Goal: Task Accomplishment & Management: Manage account settings

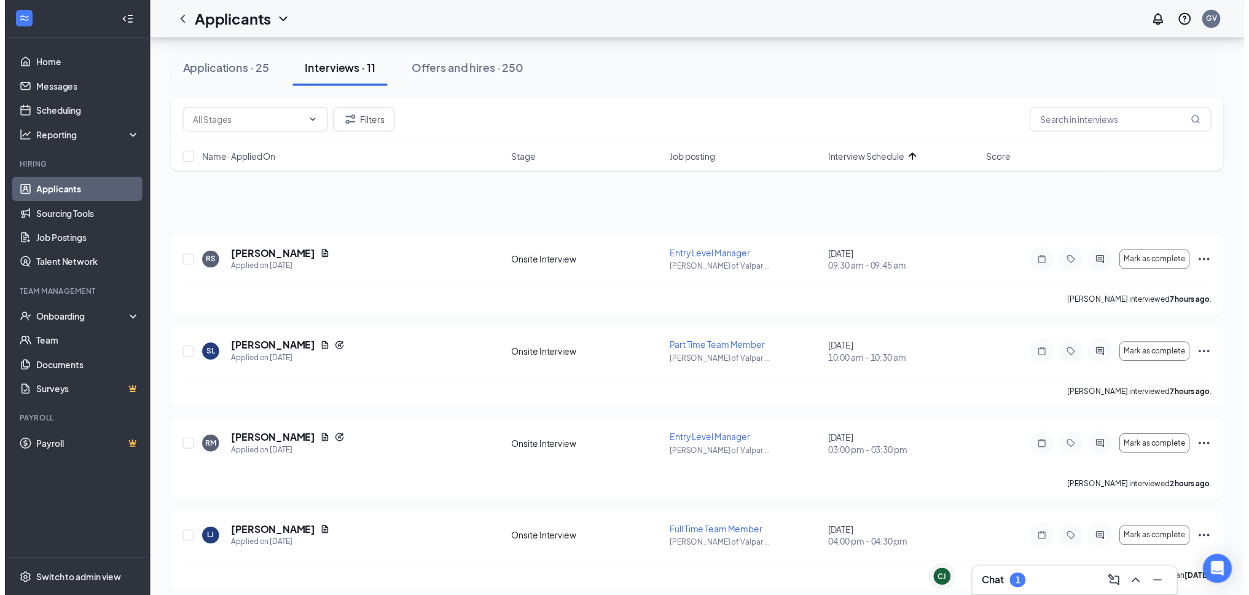
scroll to position [123, 0]
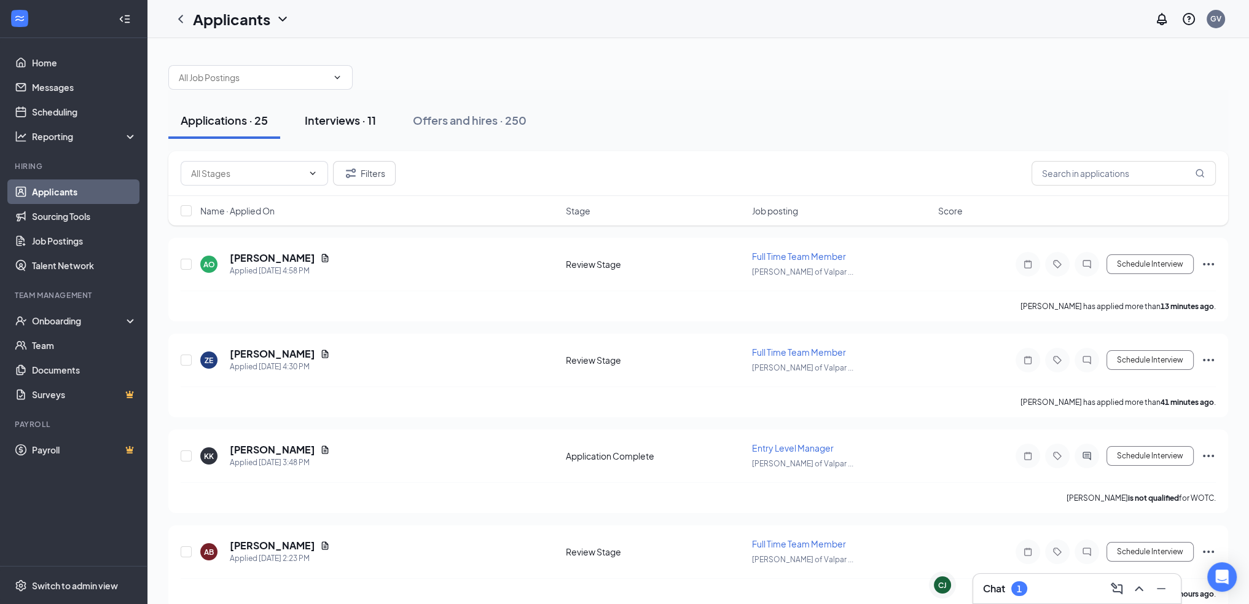
click at [317, 130] on button "Interviews · 11" at bounding box center [340, 120] width 96 height 37
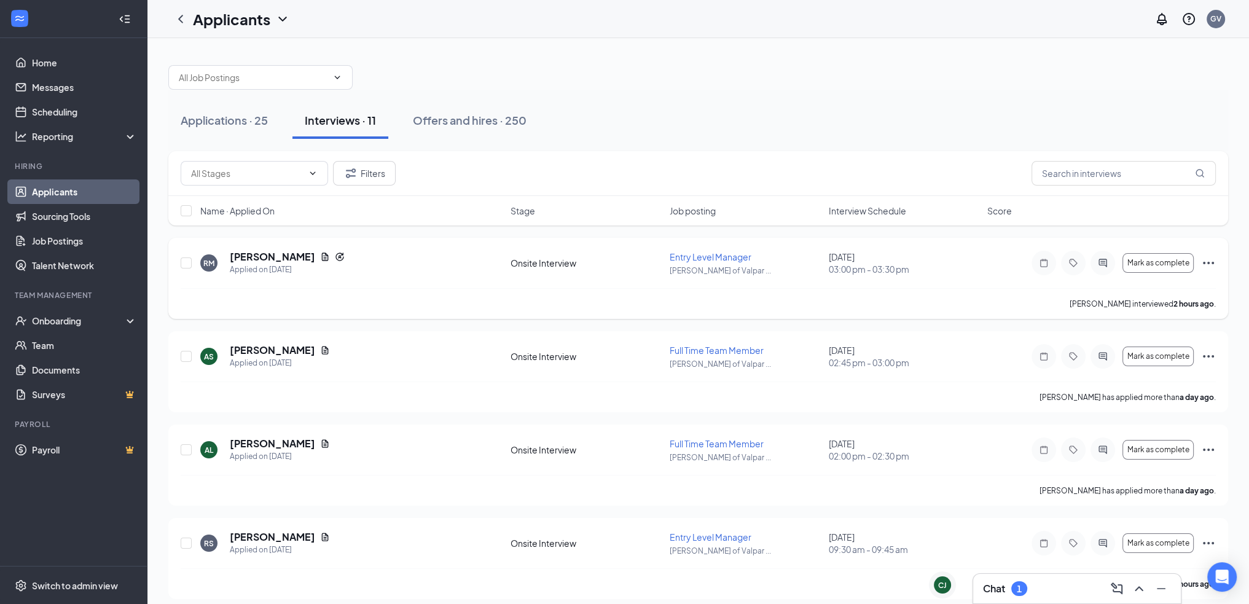
click at [1215, 262] on icon "Ellipses" at bounding box center [1208, 262] width 15 height 15
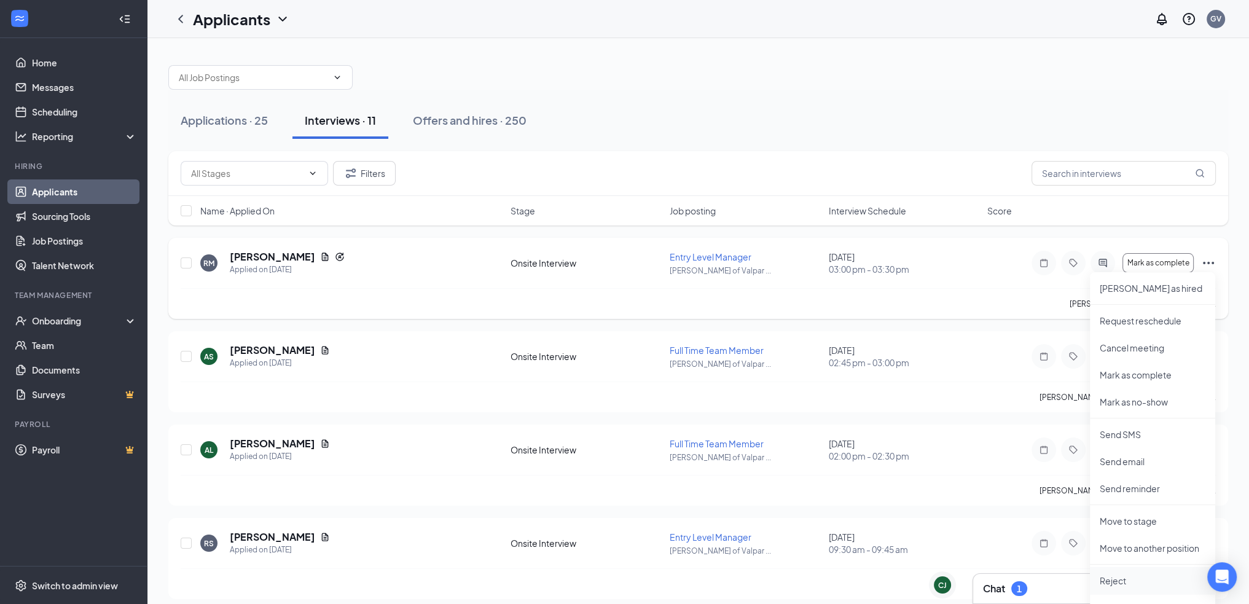
click at [1132, 572] on li "Reject" at bounding box center [1152, 580] width 125 height 27
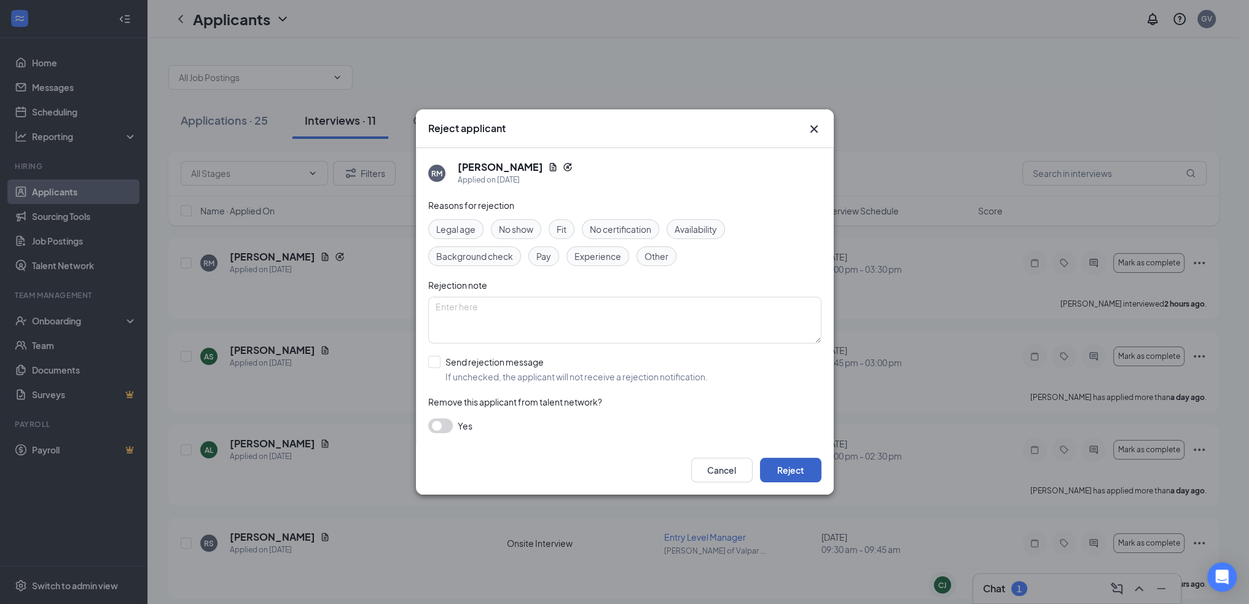
click at [775, 477] on button "Reject" at bounding box center [790, 470] width 61 height 25
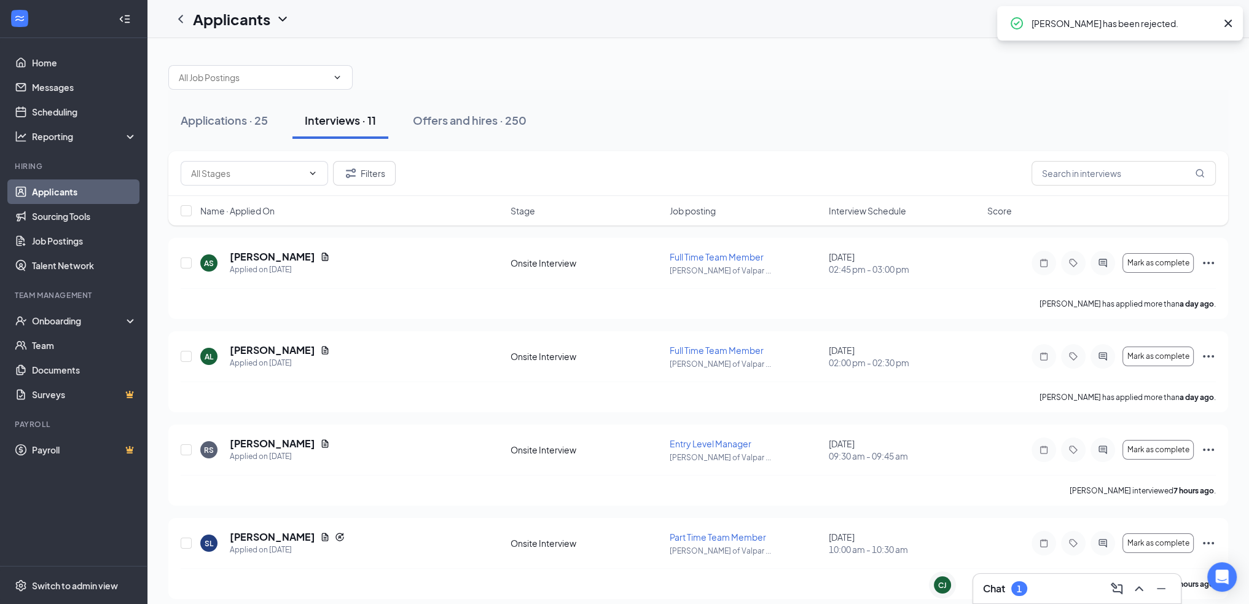
click at [849, 213] on span "Interview Schedule" at bounding box center [866, 211] width 77 height 12
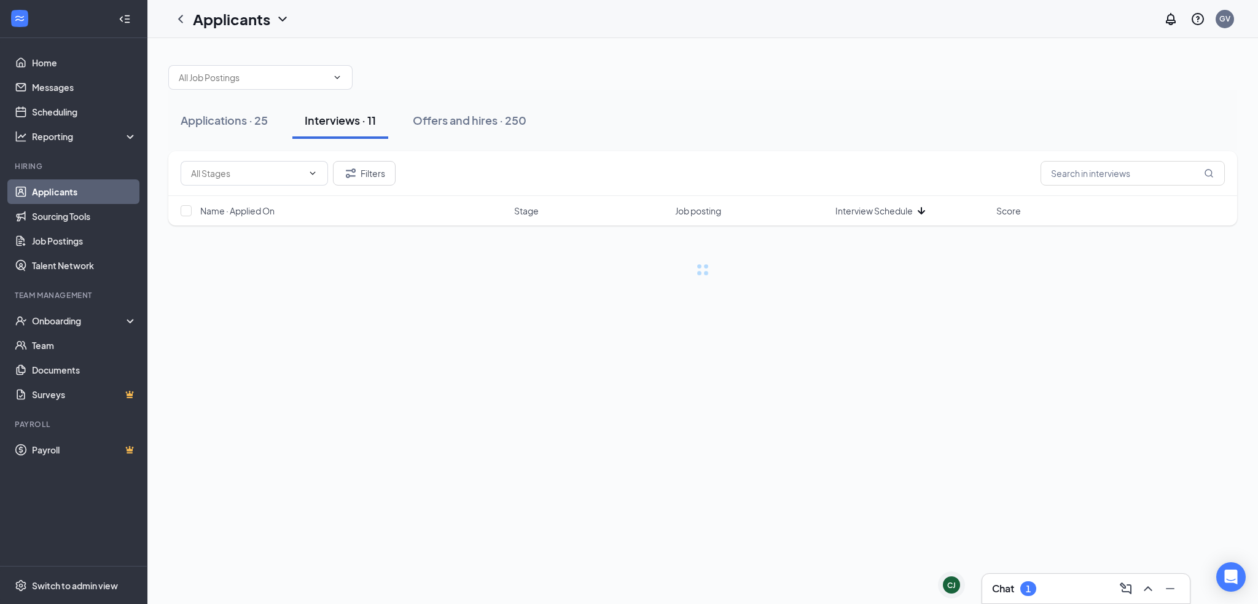
click at [849, 213] on span "Interview Schedule" at bounding box center [873, 211] width 77 height 12
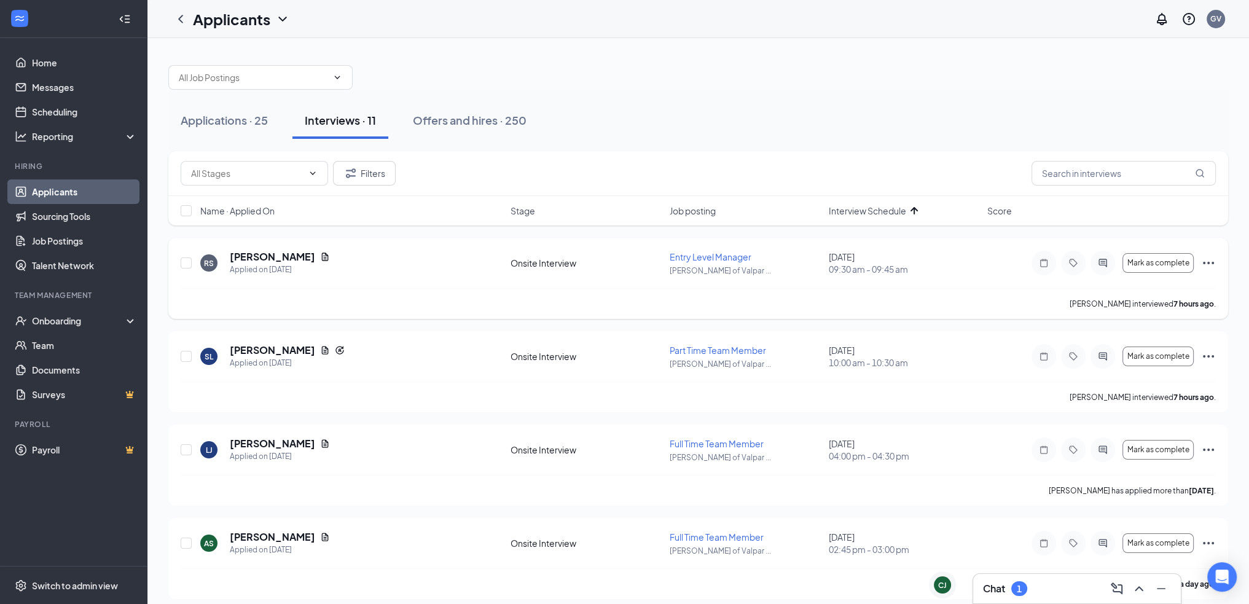
click at [1204, 254] on div "Mark as complete" at bounding box center [1123, 263] width 184 height 25
click at [1204, 260] on icon "Ellipses" at bounding box center [1208, 262] width 15 height 15
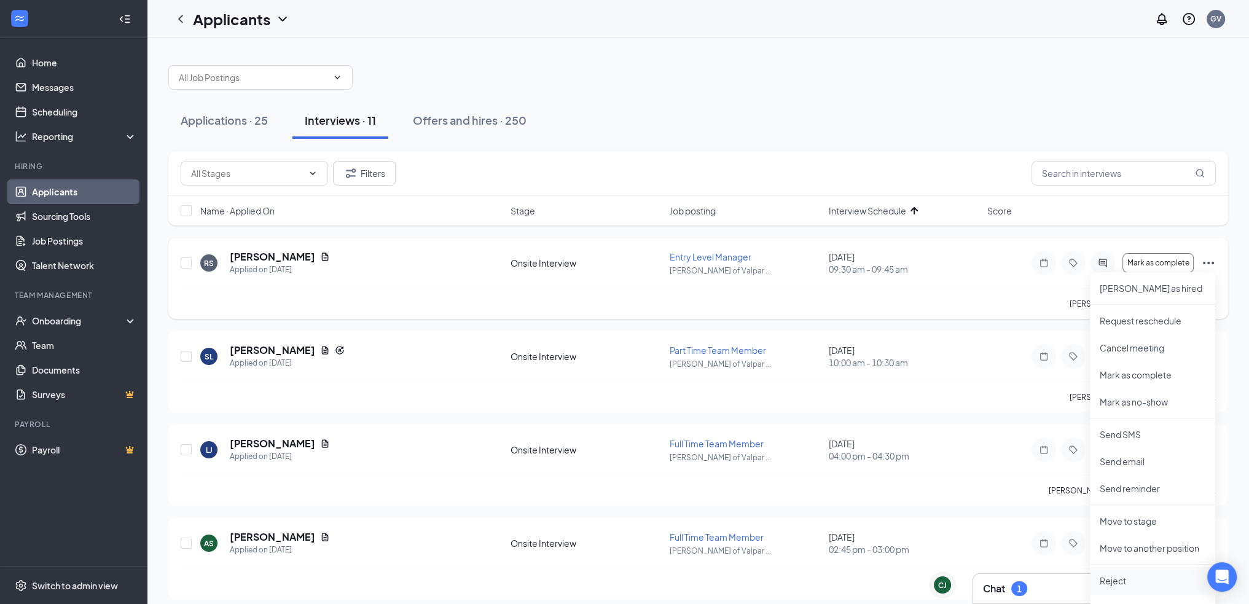
drag, startPoint x: 1117, startPoint y: 583, endPoint x: 1117, endPoint y: 571, distance: 11.7
click at [1118, 582] on p "Reject" at bounding box center [1152, 580] width 106 height 12
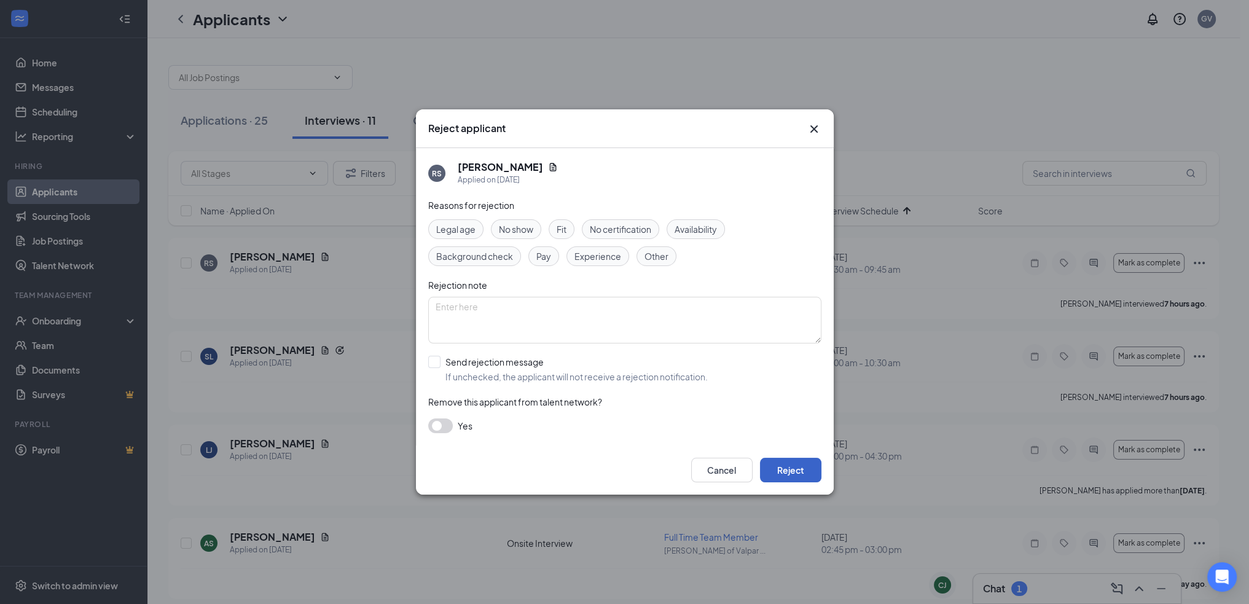
drag, startPoint x: 803, startPoint y: 462, endPoint x: 800, endPoint y: 454, distance: 9.4
click at [803, 463] on button "Reject" at bounding box center [790, 470] width 61 height 25
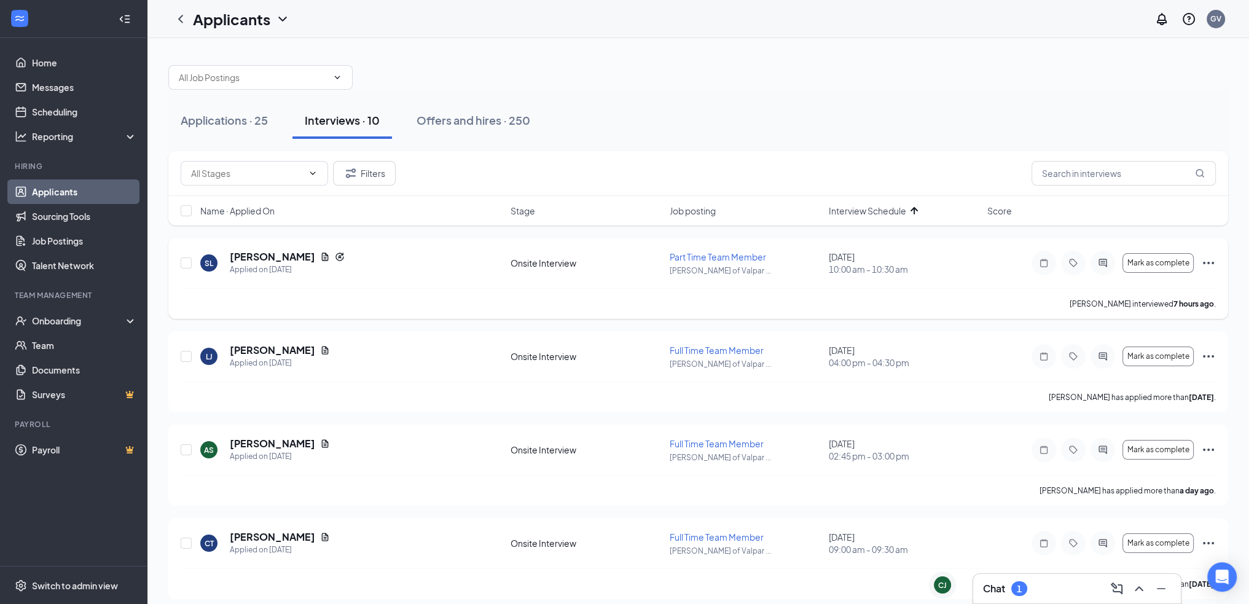
click at [1204, 263] on icon "Ellipses" at bounding box center [1208, 262] width 15 height 15
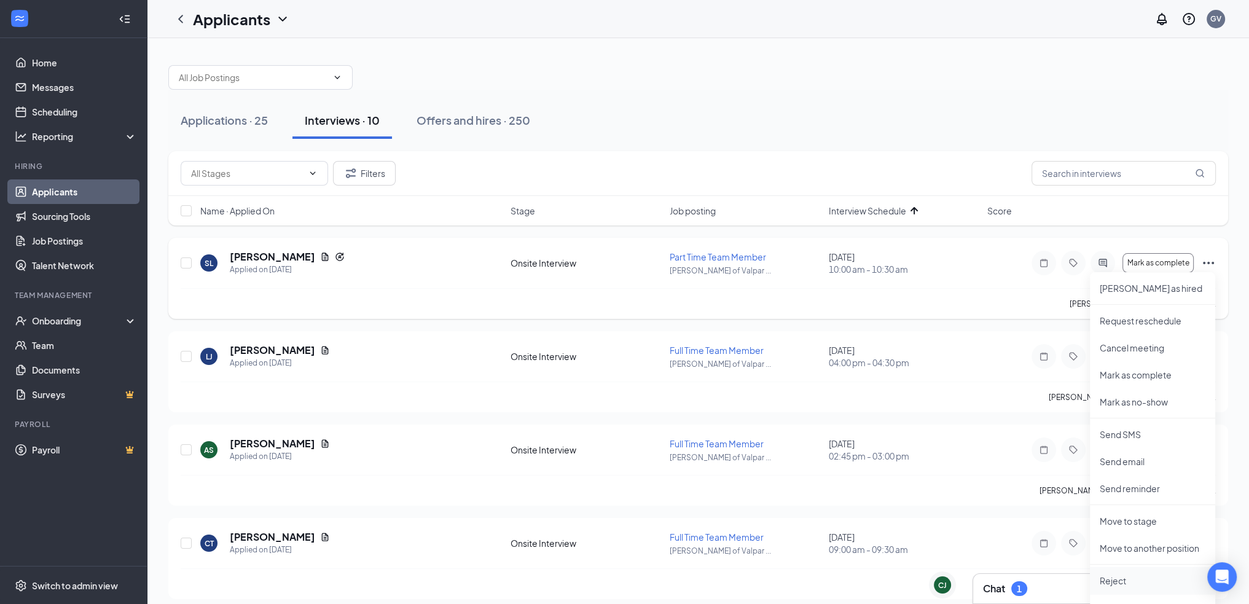
click at [1110, 582] on p "Reject" at bounding box center [1152, 580] width 106 height 12
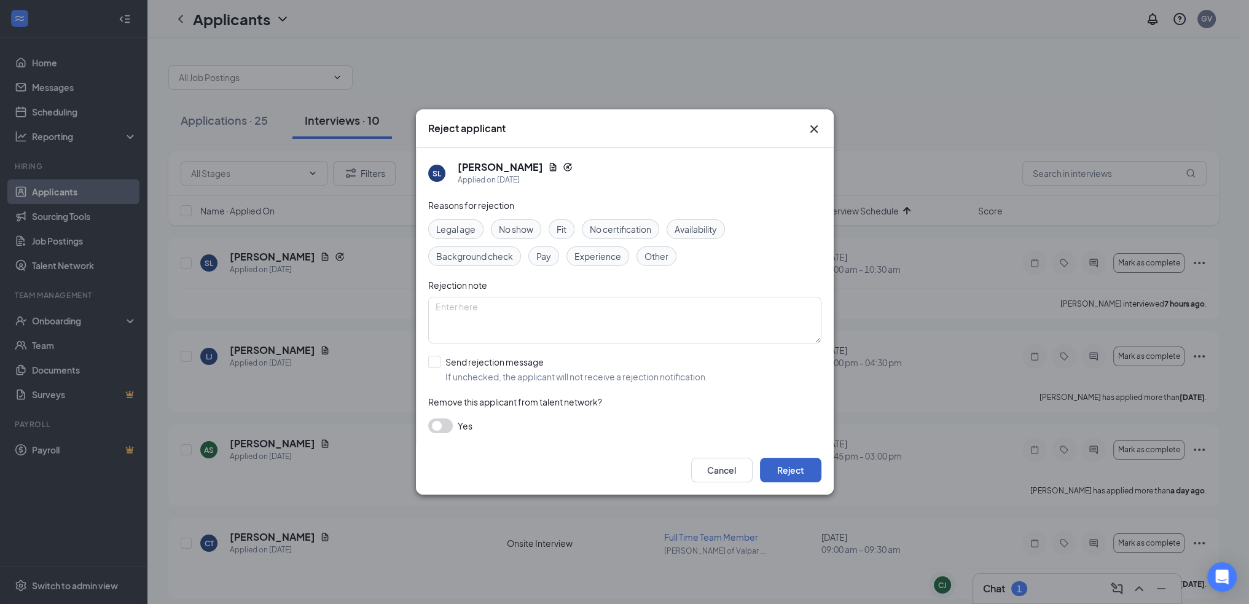
click at [803, 465] on button "Reject" at bounding box center [790, 470] width 61 height 25
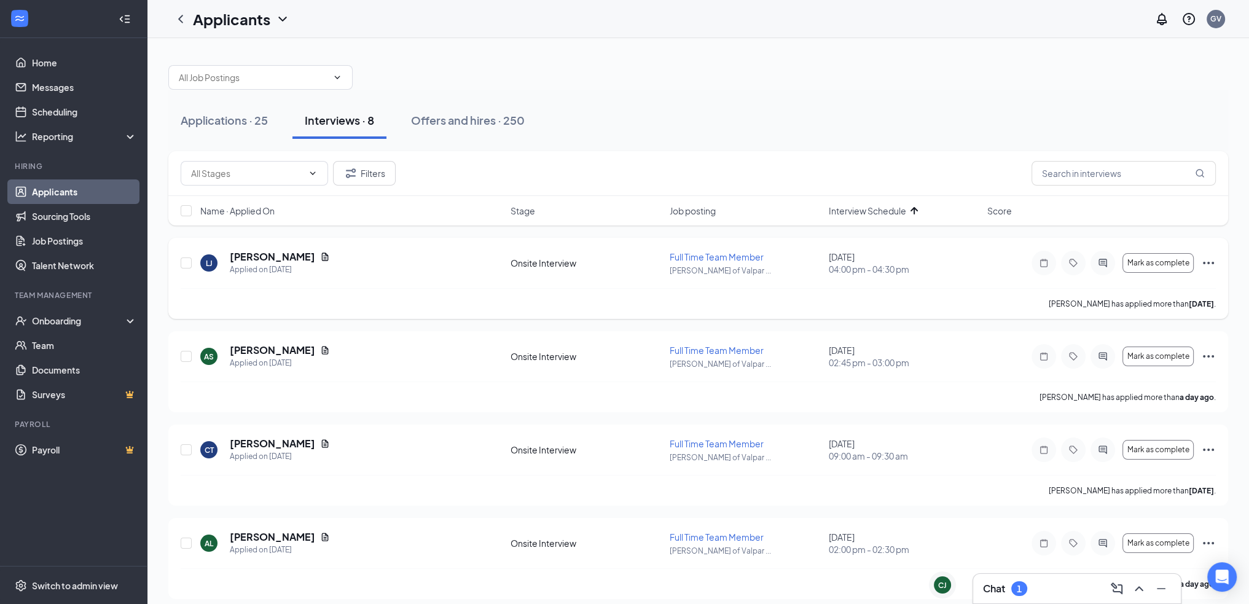
click at [1206, 265] on icon "Ellipses" at bounding box center [1208, 262] width 15 height 15
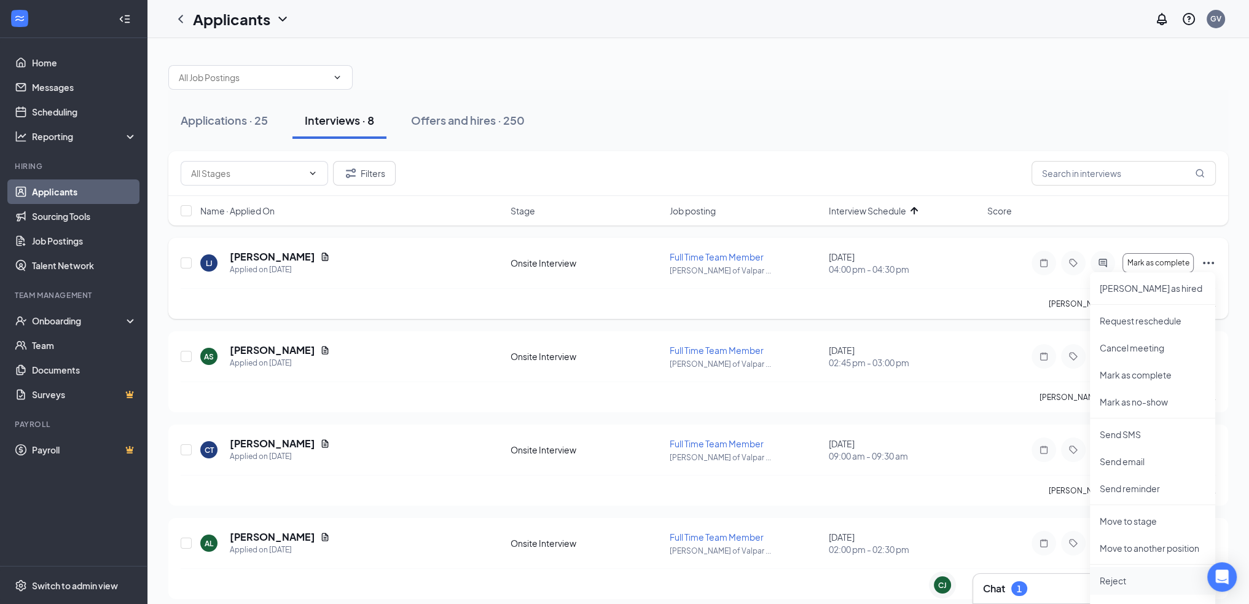
click at [1117, 583] on p "Reject" at bounding box center [1152, 580] width 106 height 12
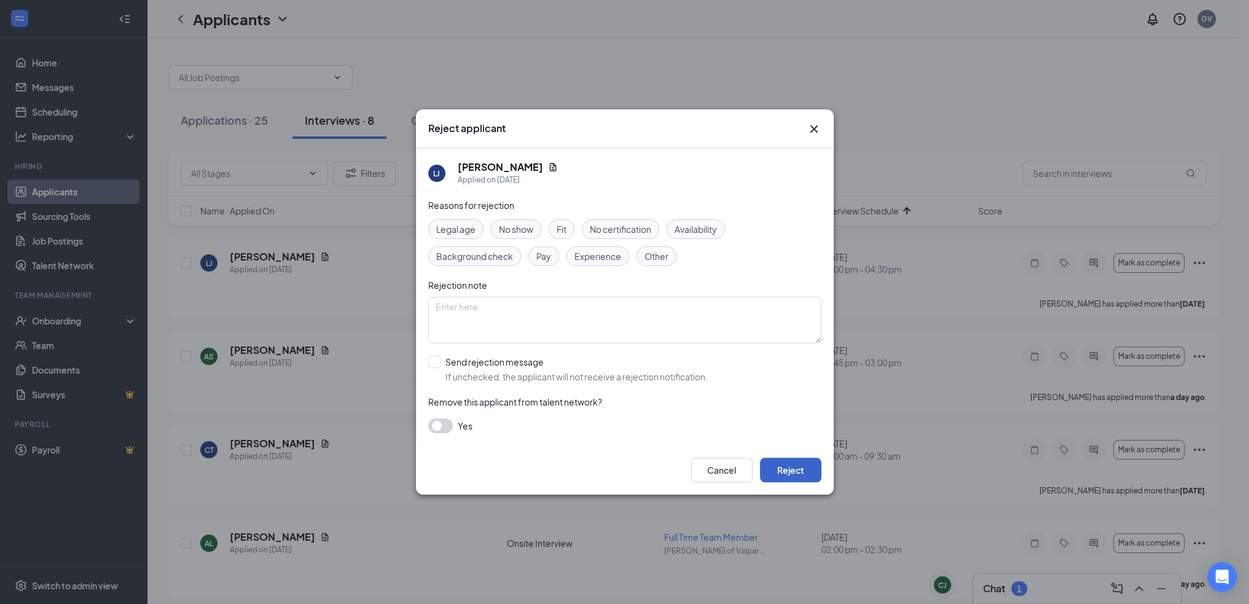
click at [808, 478] on button "Reject" at bounding box center [790, 470] width 61 height 25
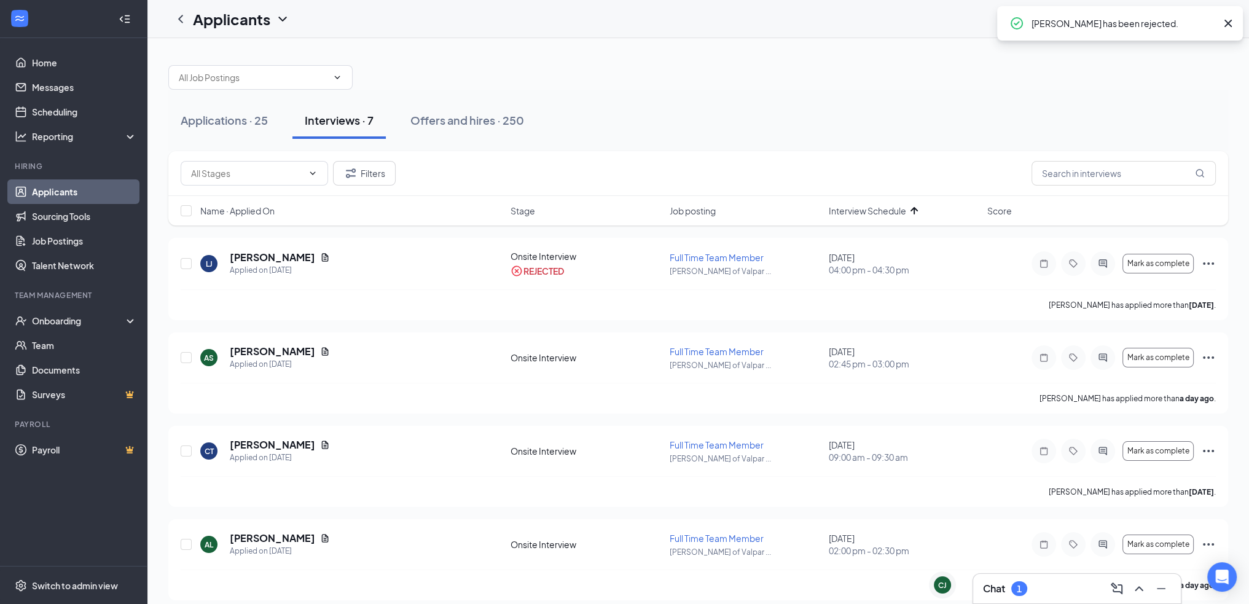
click at [1056, 588] on div "Chat 1" at bounding box center [1077, 589] width 188 height 20
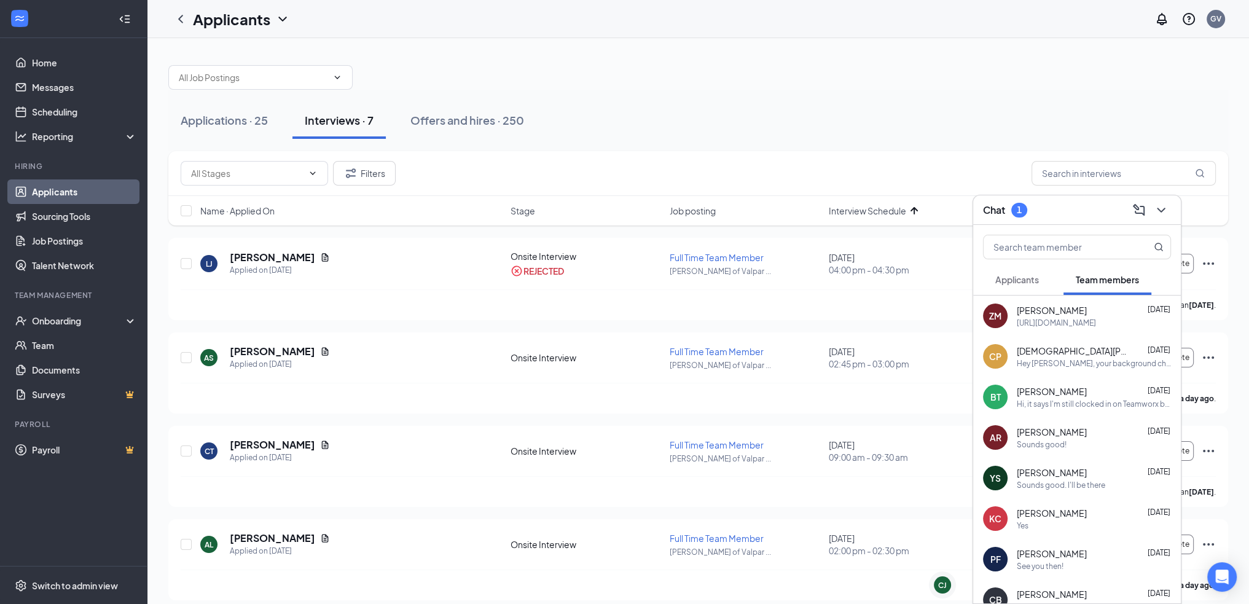
click at [1020, 278] on span "Applicants" at bounding box center [1017, 279] width 44 height 11
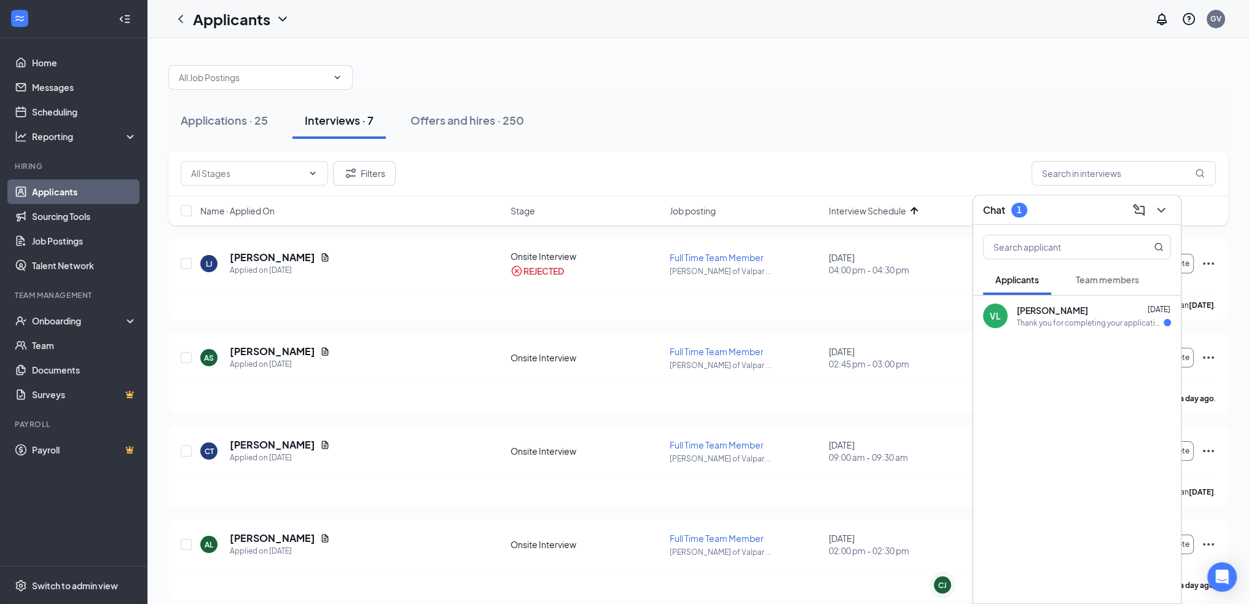
click at [1037, 326] on div "Thank you for completing your application for Culver's Entry Level Manager! We …" at bounding box center [1089, 323] width 147 height 10
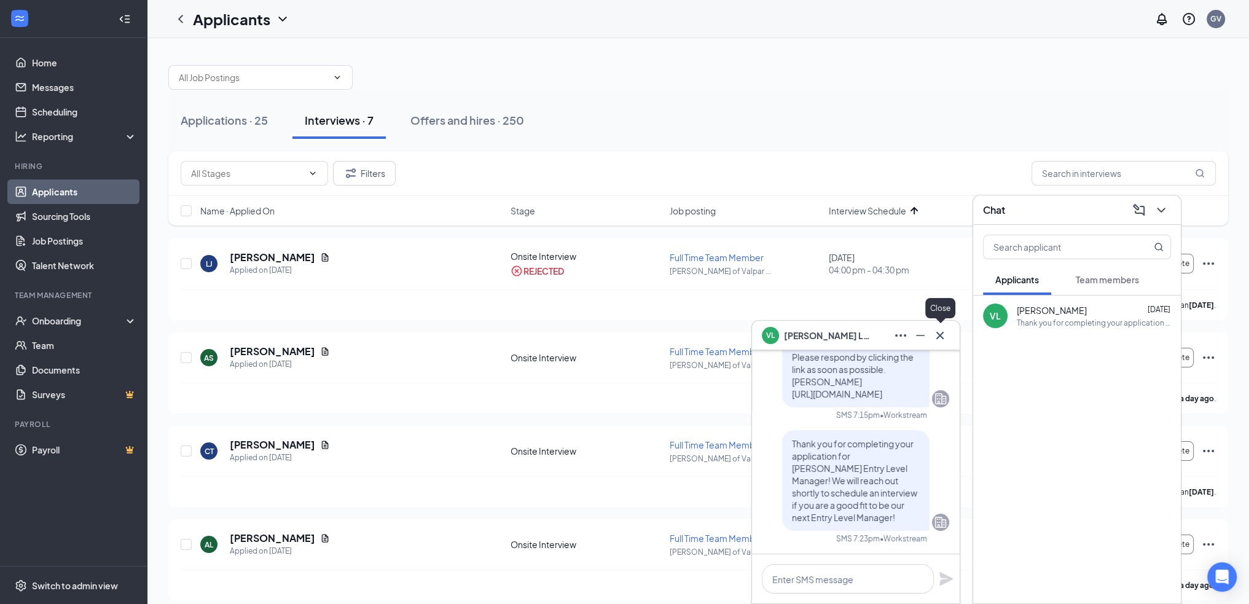
click at [946, 329] on icon "Cross" at bounding box center [939, 335] width 15 height 15
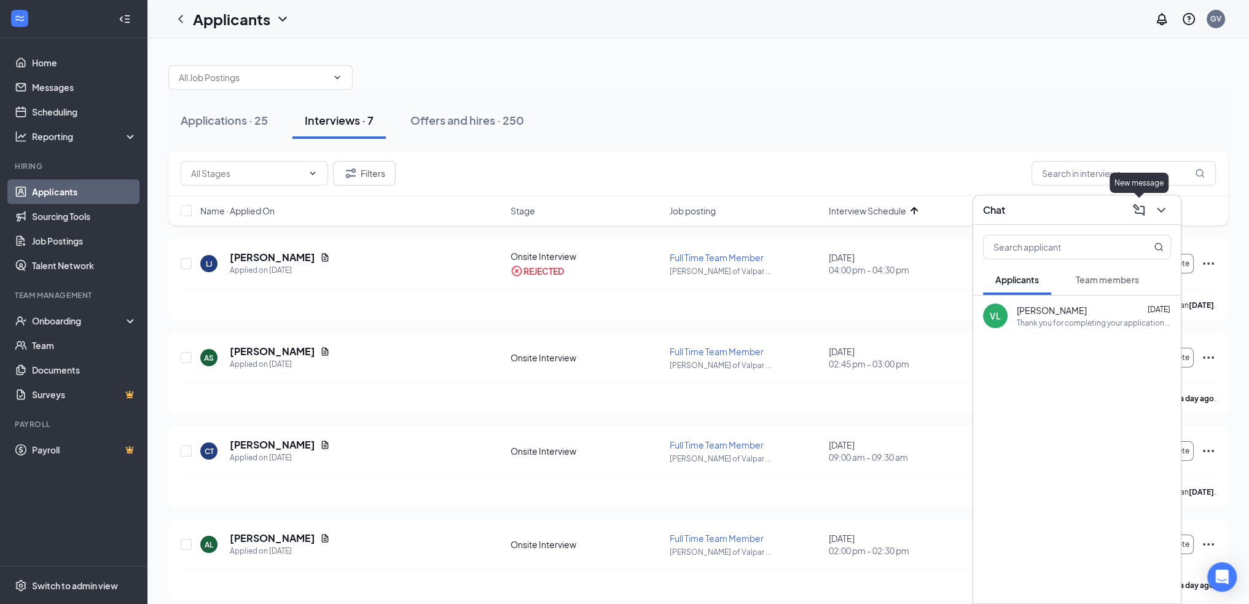
click at [1146, 208] on button at bounding box center [1139, 210] width 20 height 20
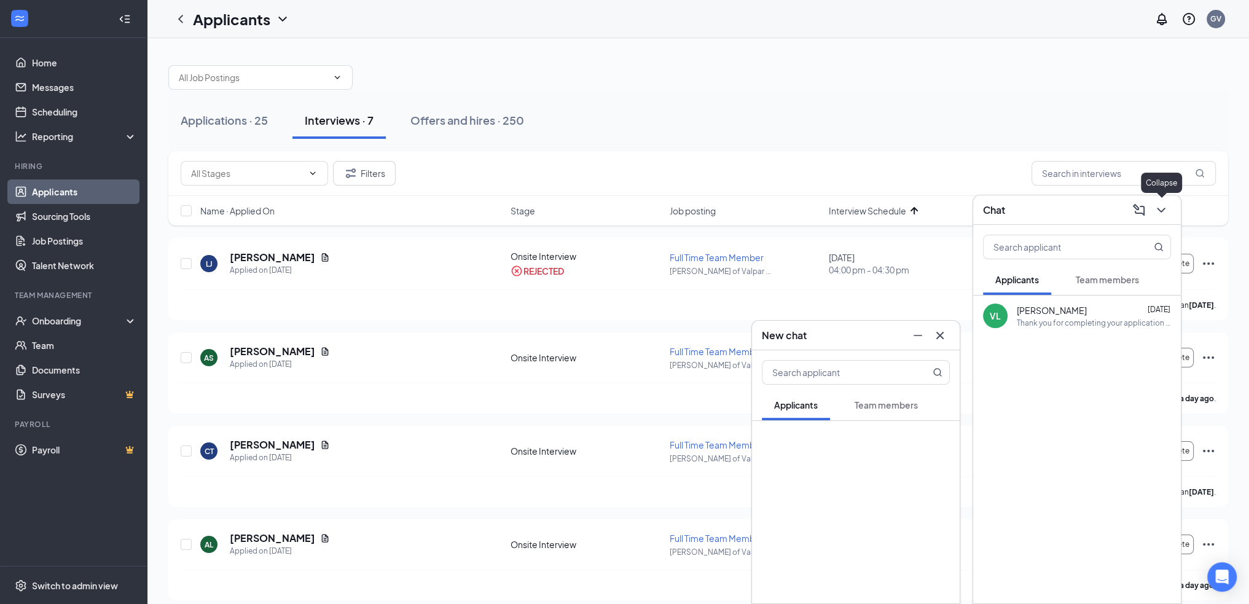
click at [1157, 209] on icon "ChevronDown" at bounding box center [1160, 210] width 15 height 15
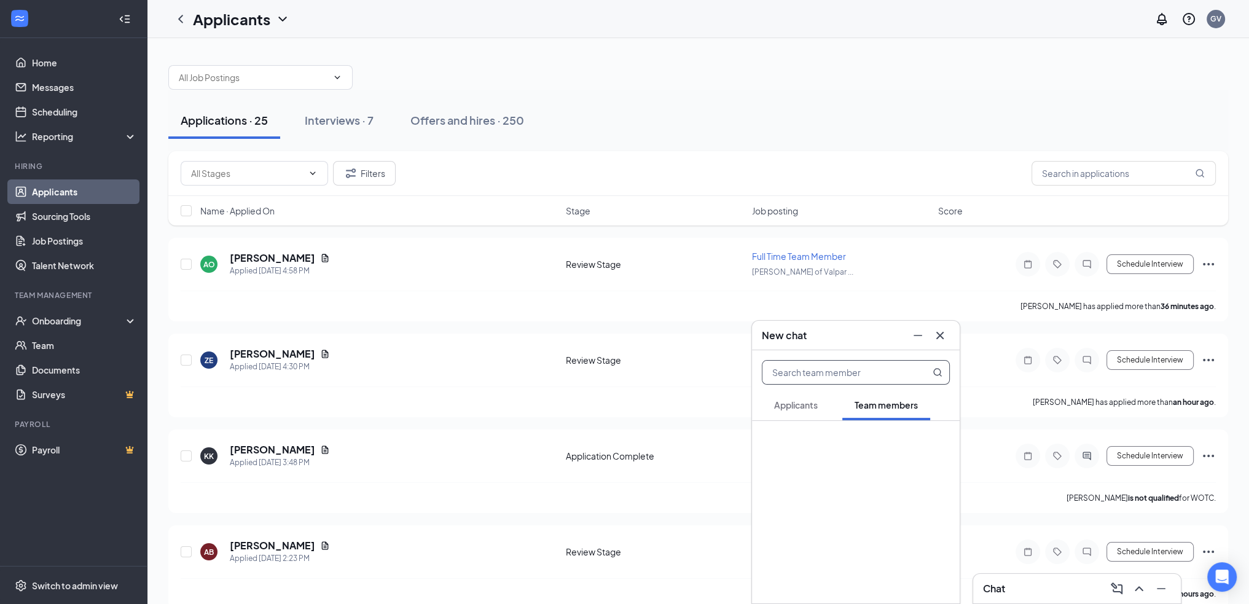
click at [935, 335] on icon "Cross" at bounding box center [939, 335] width 15 height 15
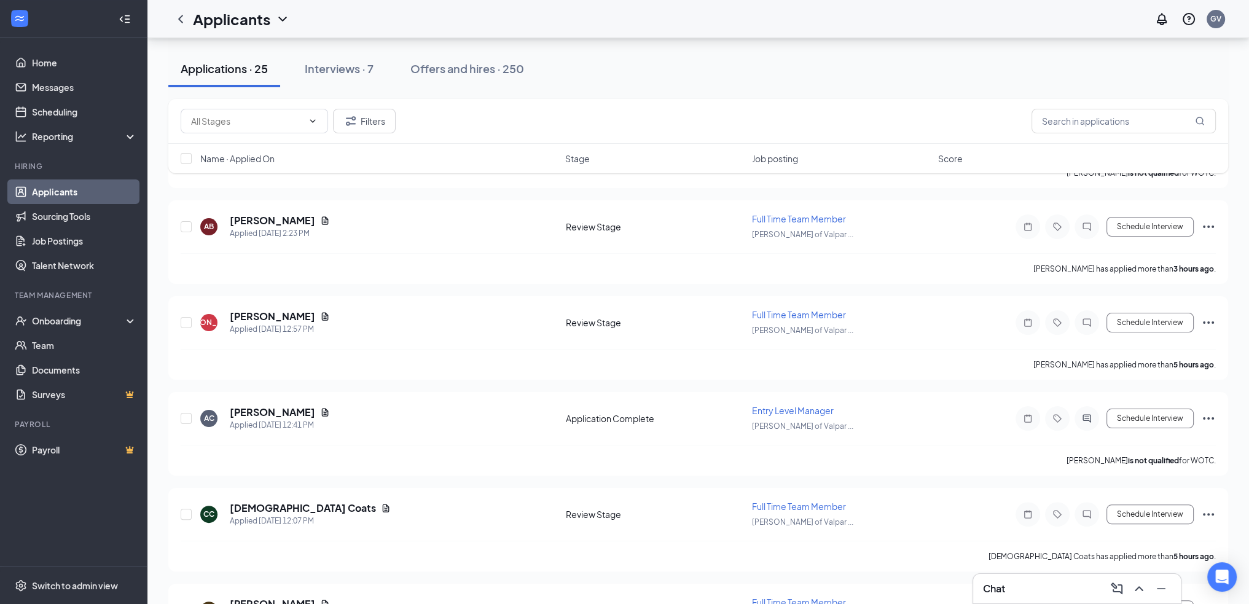
scroll to position [246, 0]
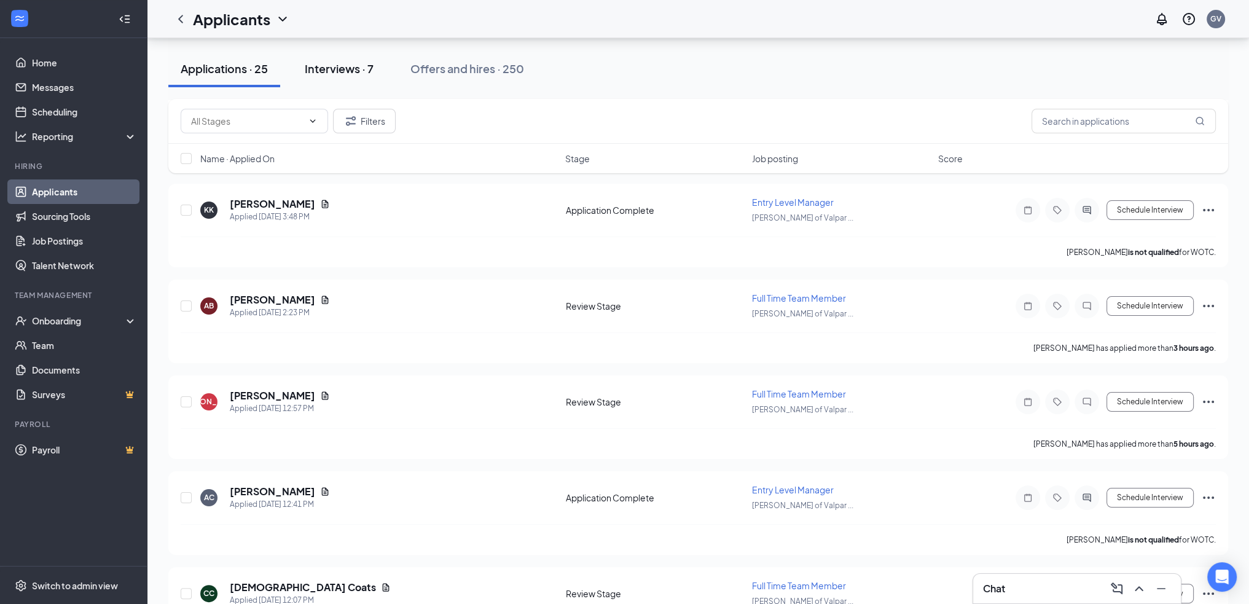
click at [329, 68] on div "Interviews · 7" at bounding box center [339, 68] width 69 height 15
